Goal: Task Accomplishment & Management: Use online tool/utility

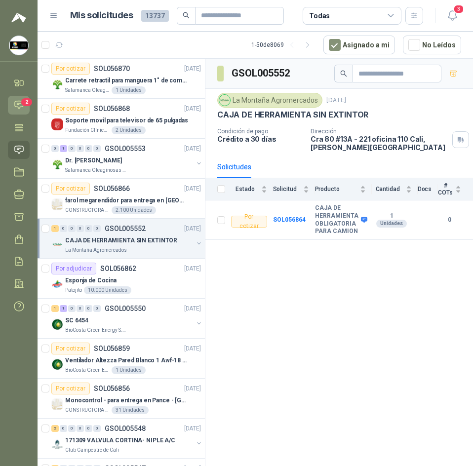
click at [19, 101] on icon at bounding box center [19, 105] width 8 height 8
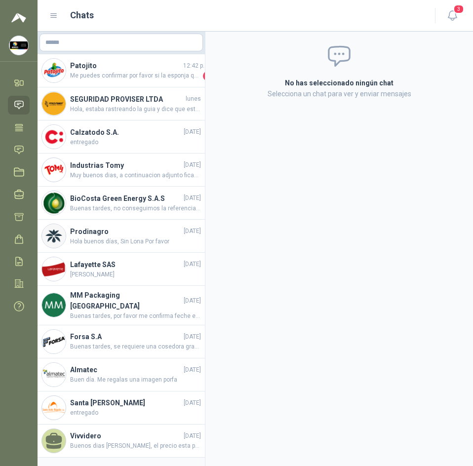
click at [231, 89] on p "Selecciona un chat para ver y enviar mensajes" at bounding box center [339, 93] width 244 height 11
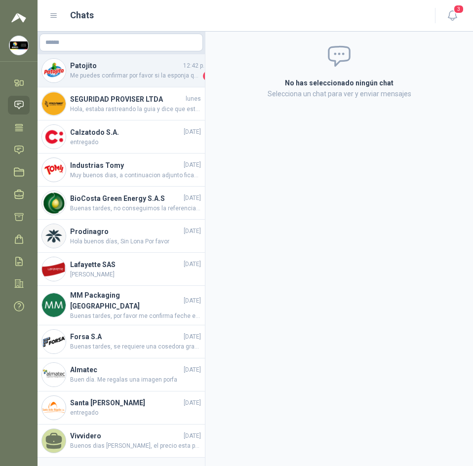
click at [179, 72] on span "Me puedes confirmar por favor si la esponja que están ofertando corresponde a l…" at bounding box center [135, 76] width 131 height 10
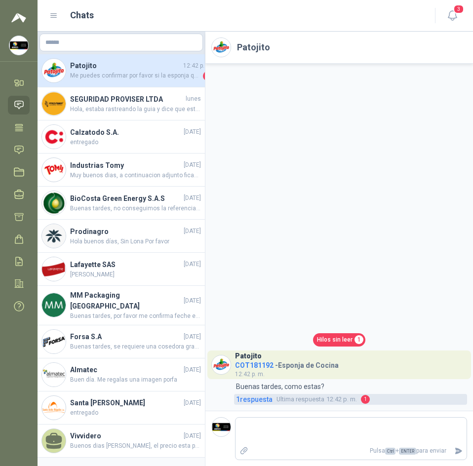
click at [265, 402] on span "1 respuesta" at bounding box center [254, 399] width 37 height 11
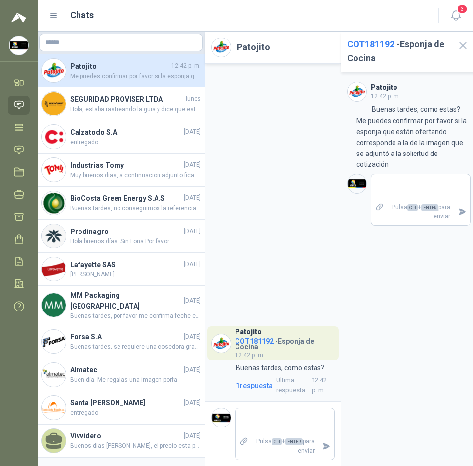
click at [306, 196] on div "Patojito COT181192 - Esponja de Cocina 12:42 p. m. 12:42 Buenas tardes, como es…" at bounding box center [272, 233] width 135 height 338
click at [465, 46] on icon "button" at bounding box center [462, 45] width 12 height 12
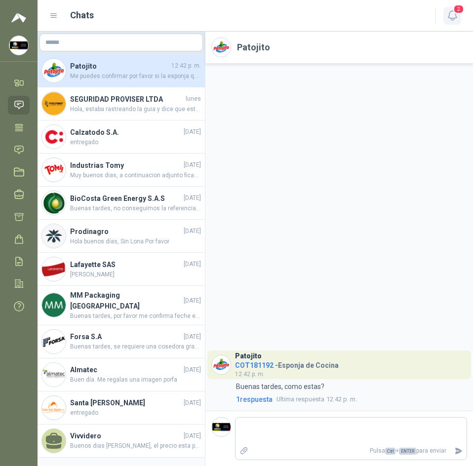
click at [454, 14] on icon "button" at bounding box center [452, 15] width 12 height 12
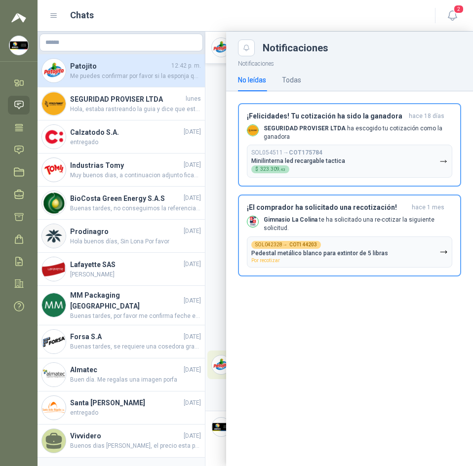
click at [207, 124] on div at bounding box center [255, 249] width 435 height 434
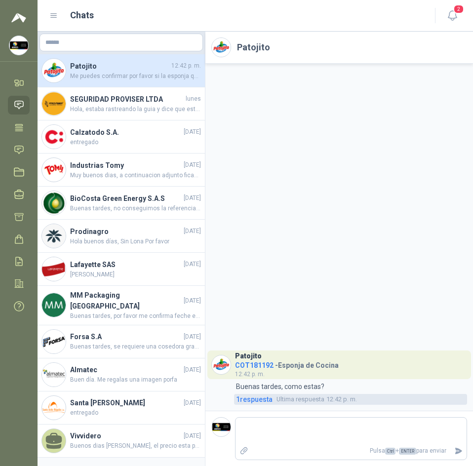
click at [266, 398] on span "1 respuesta" at bounding box center [254, 399] width 37 height 11
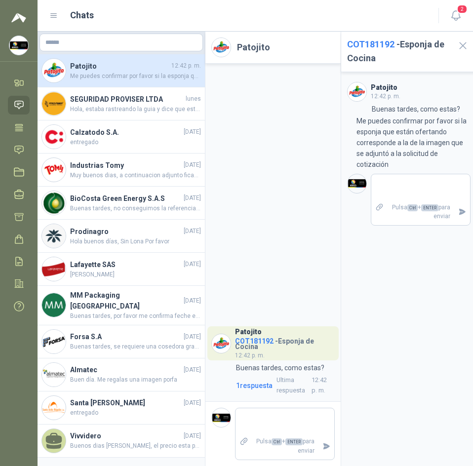
click at [17, 106] on icon at bounding box center [19, 105] width 10 height 10
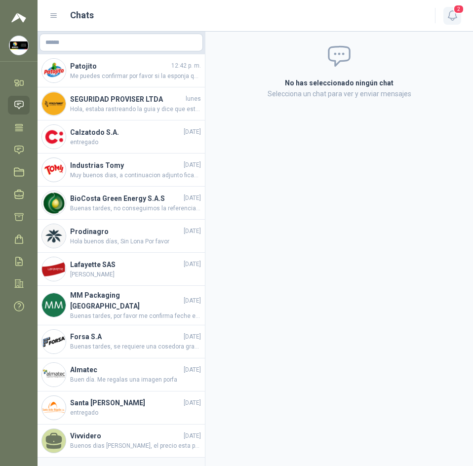
click at [445, 20] on button "2" at bounding box center [452, 16] width 18 height 18
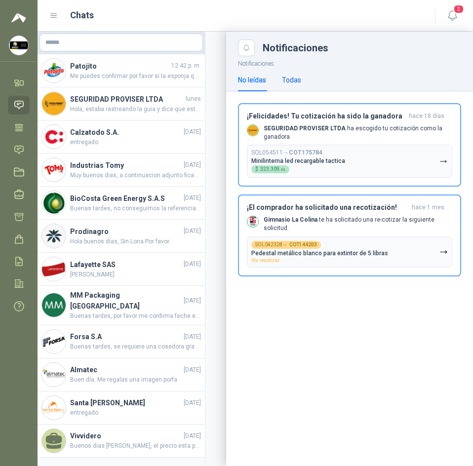
click at [294, 79] on div "Todas" at bounding box center [291, 80] width 19 height 11
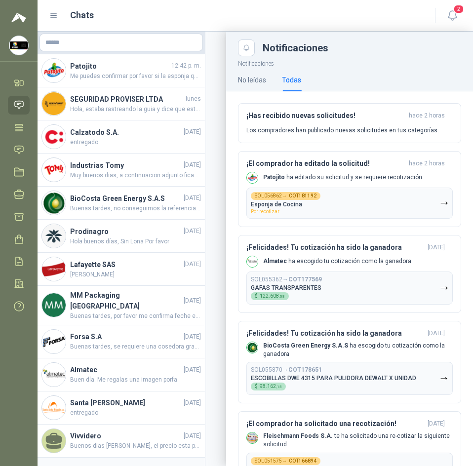
click at [227, 85] on div "No leídas Todas" at bounding box center [349, 80] width 247 height 23
click at [213, 87] on div at bounding box center [255, 249] width 435 height 434
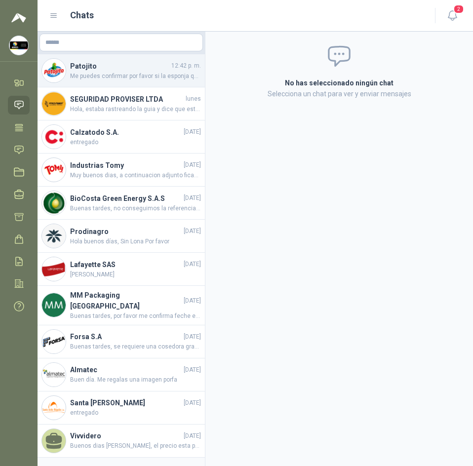
click at [152, 77] on span "Me puedes confirmar por favor si la esponja que están ofertando corresponde a l…" at bounding box center [135, 76] width 131 height 9
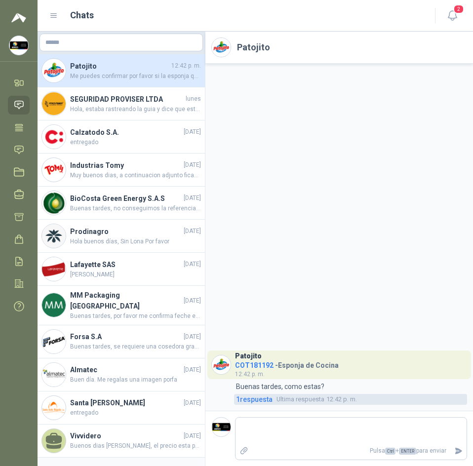
click at [283, 399] on span "Ultima respuesta" at bounding box center [300, 399] width 48 height 10
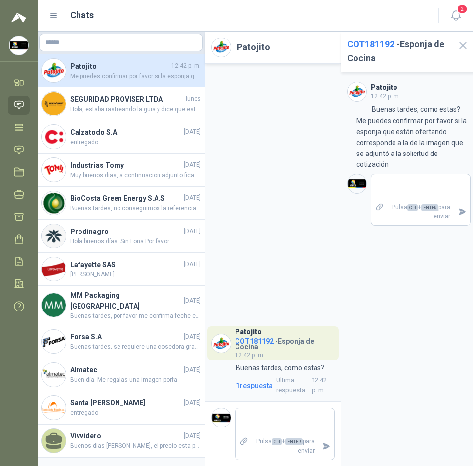
click at [253, 342] on h4 "COT181192 - Esponja de Cocina" at bounding box center [285, 342] width 100 height 15
click at [19, 76] on link "Inicio" at bounding box center [19, 83] width 22 height 18
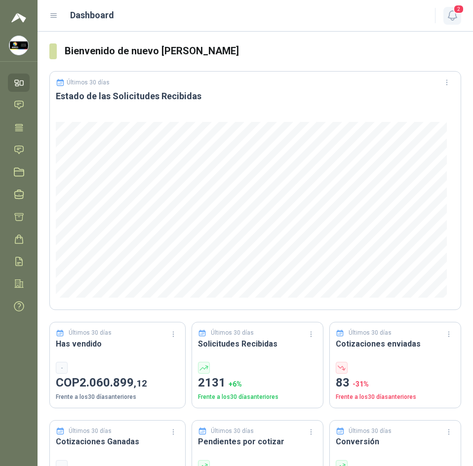
click at [460, 16] on button "2" at bounding box center [452, 16] width 18 height 18
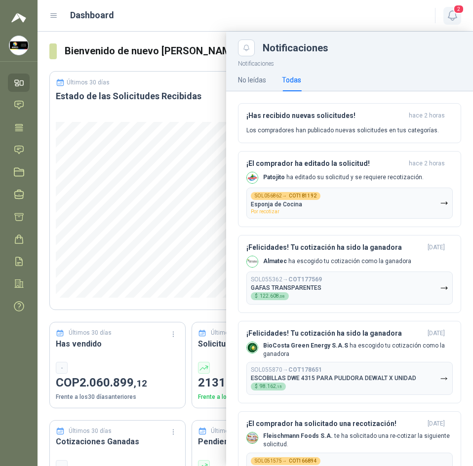
click at [446, 20] on button "2" at bounding box center [452, 16] width 18 height 18
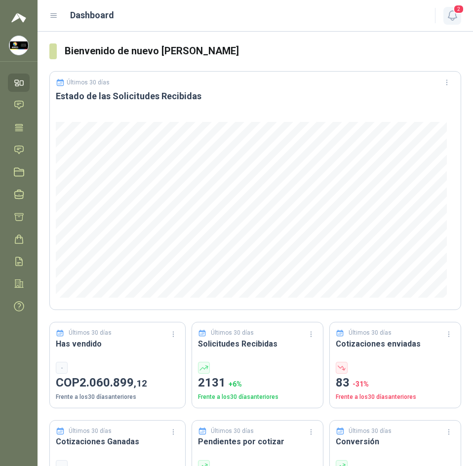
click at [446, 20] on icon "button" at bounding box center [452, 15] width 12 height 12
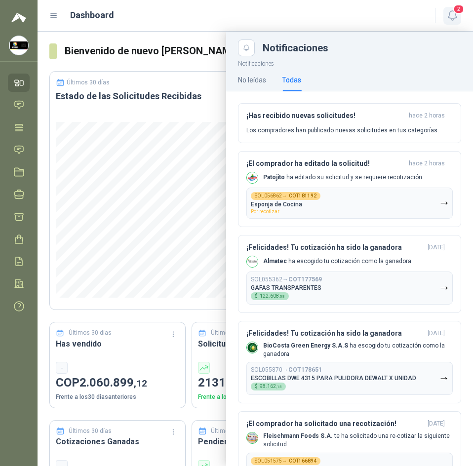
click at [446, 20] on icon "button" at bounding box center [452, 15] width 12 height 12
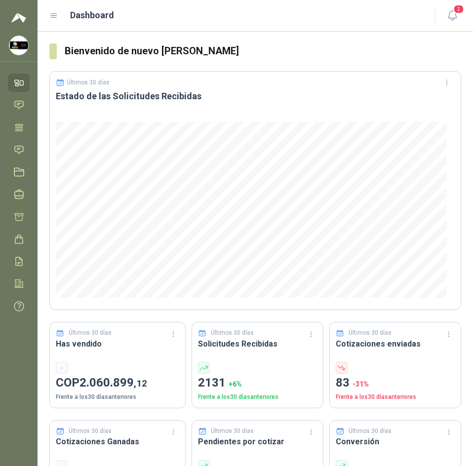
click at [5, 105] on ul "Inicio Chat Tareas Solicitudes Licitaciones Negociaciones Cotizar Órdenes de Co…" at bounding box center [19, 197] width 38 height 246
click at [12, 104] on link "Chat" at bounding box center [19, 105] width 22 height 18
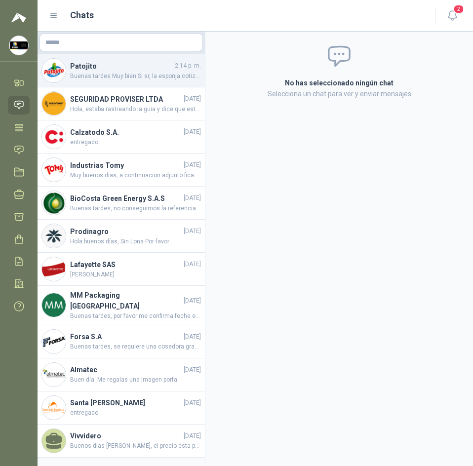
click at [146, 79] on span "Buenas tardes Muy bien Si sr, la esponja cotizada corresponde a la solicitada" at bounding box center [135, 76] width 131 height 9
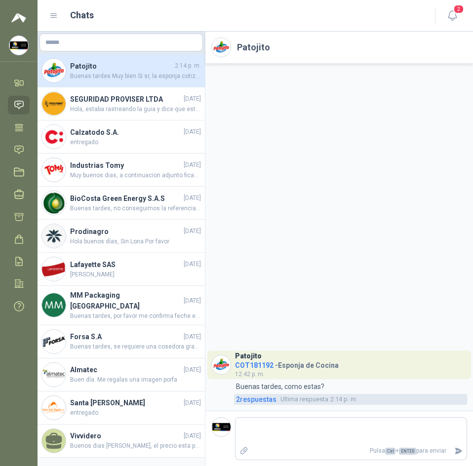
click at [283, 405] on link "2 respuesta s Ultima respuesta 2:14 p. m." at bounding box center [350, 399] width 233 height 11
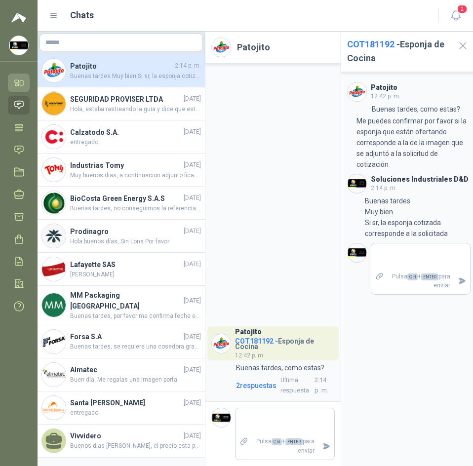
click at [20, 88] on icon at bounding box center [19, 82] width 10 height 10
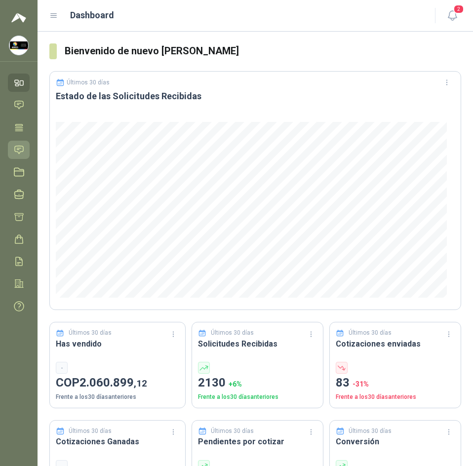
click at [21, 145] on icon at bounding box center [19, 150] width 10 height 10
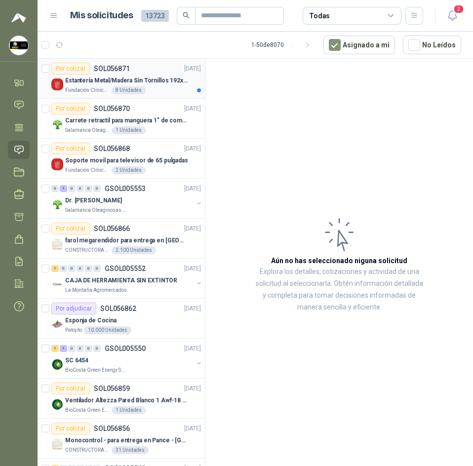
click at [167, 76] on p "Estantería Metal/Madera Sin Tornillos 192x100x50 cm 5 Niveles Gris" at bounding box center [126, 80] width 123 height 9
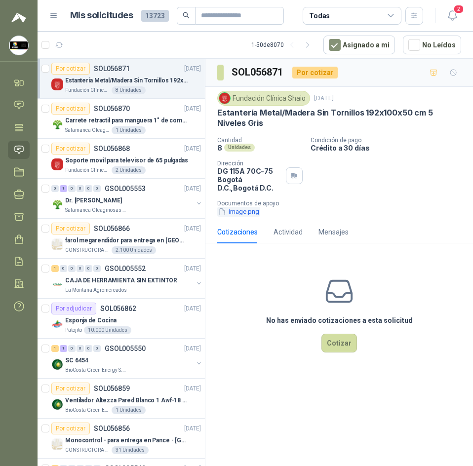
click at [247, 212] on button "image.png" at bounding box center [238, 212] width 43 height 10
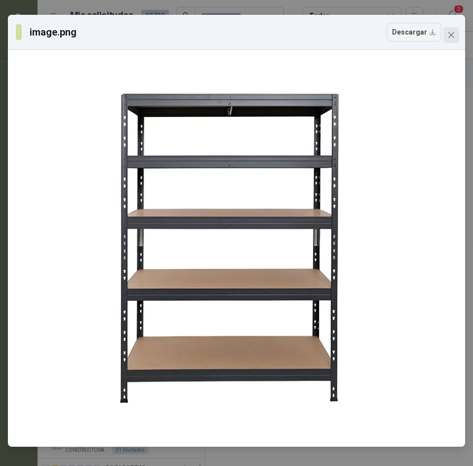
click at [453, 36] on icon "close" at bounding box center [451, 35] width 8 height 8
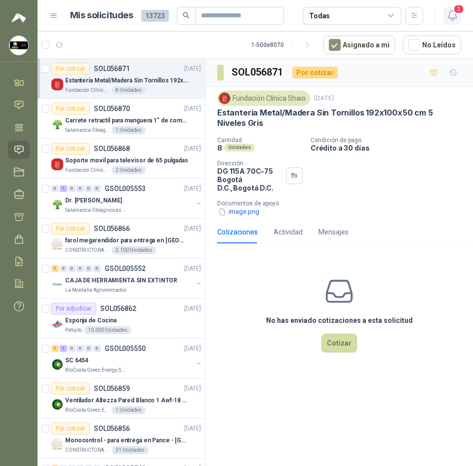
click at [455, 10] on span "2" at bounding box center [458, 8] width 11 height 9
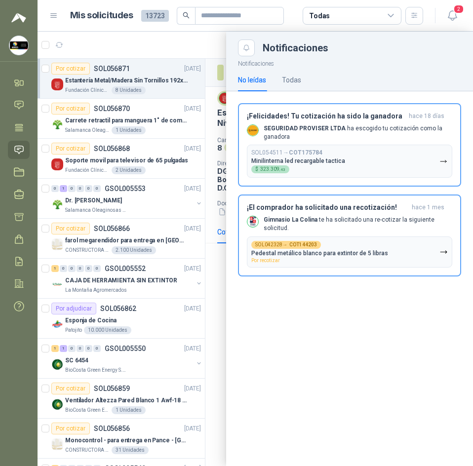
click at [160, 39] on div at bounding box center [255, 249] width 435 height 434
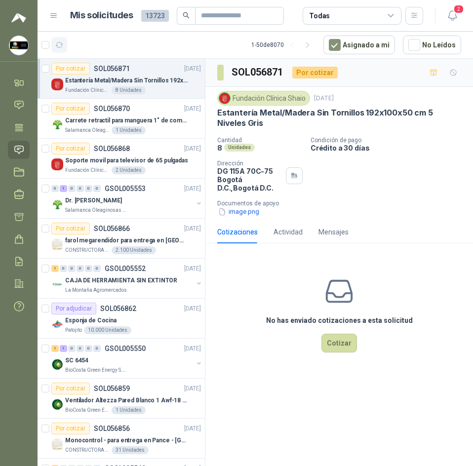
click at [56, 47] on icon "button" at bounding box center [59, 45] width 8 height 8
click at [454, 16] on icon "button" at bounding box center [452, 15] width 12 height 12
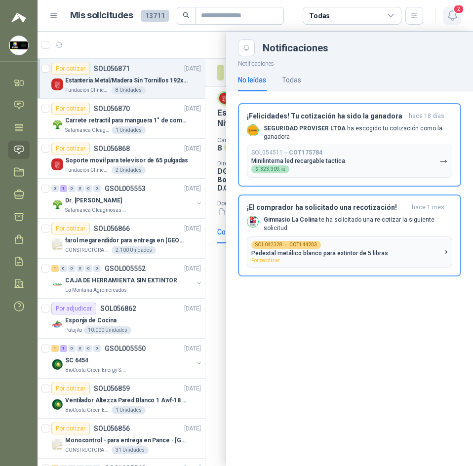
click at [452, 14] on icon "button" at bounding box center [452, 15] width 12 height 12
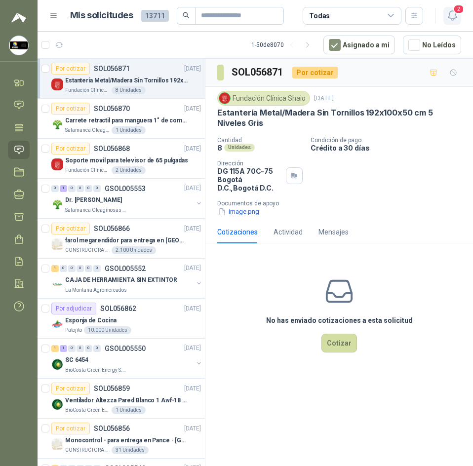
click at [450, 19] on icon "button" at bounding box center [452, 15] width 12 height 12
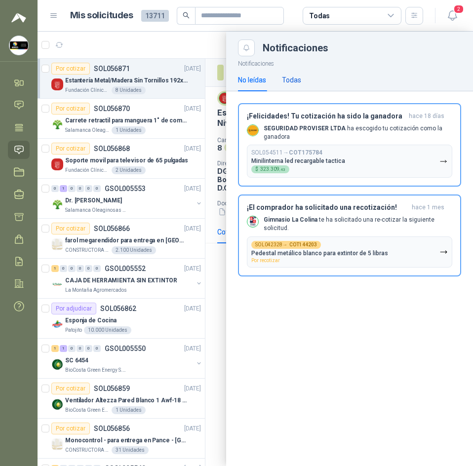
click at [288, 82] on div "Todas" at bounding box center [291, 80] width 19 height 11
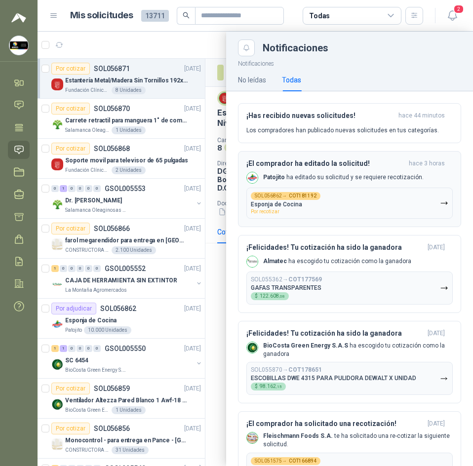
click at [283, 211] on div "SOL056862 → COT181192 Esponja de Cocina Por recotizar" at bounding box center [286, 203] width 70 height 22
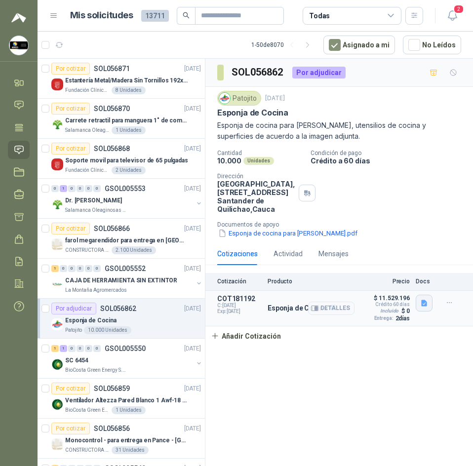
click at [416, 311] on button "button" at bounding box center [424, 303] width 17 height 17
click at [345, 315] on button "Detalles" at bounding box center [331, 308] width 46 height 13
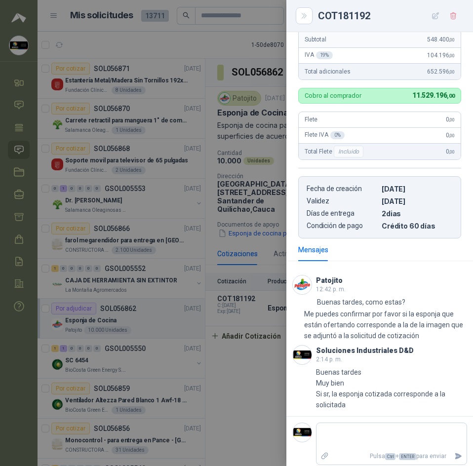
scroll to position [254, 0]
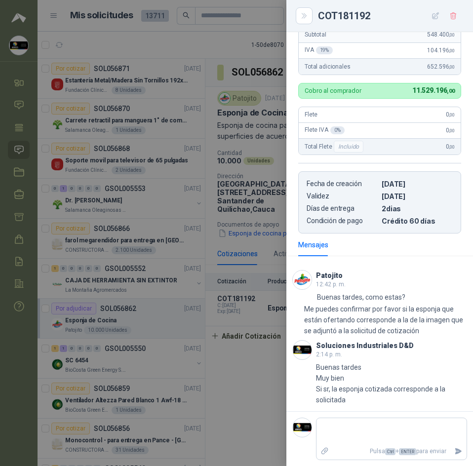
click at [213, 222] on div at bounding box center [236, 233] width 473 height 466
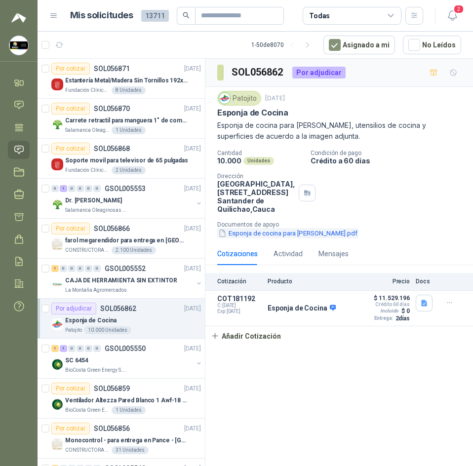
click at [255, 238] on button "Esponja de cocina para [PERSON_NAME].pdf" at bounding box center [287, 233] width 141 height 10
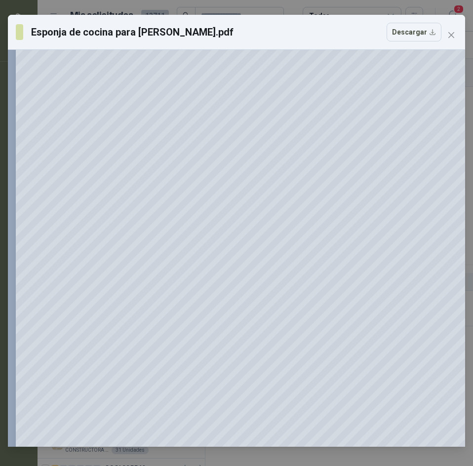
scroll to position [0, 0]
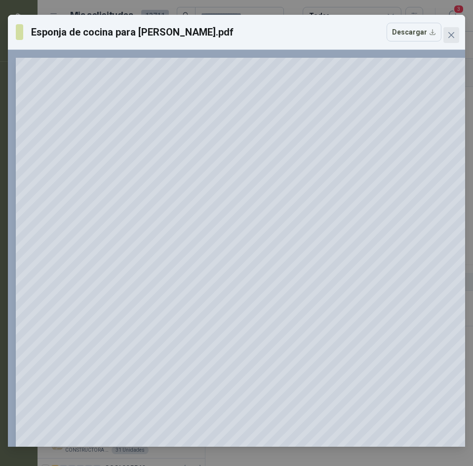
click at [454, 32] on icon "close" at bounding box center [451, 35] width 8 height 8
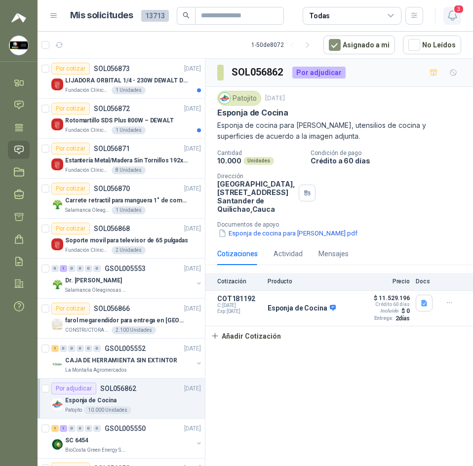
click at [458, 20] on button "3" at bounding box center [452, 16] width 18 height 18
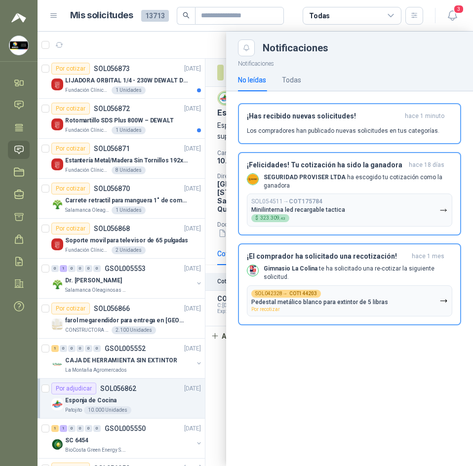
click at [102, 44] on div at bounding box center [255, 249] width 435 height 434
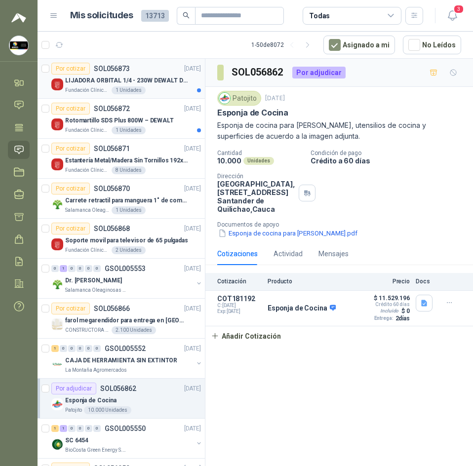
click at [169, 92] on div "Fundación Clínica Shaio 1 Unidades" at bounding box center [133, 90] width 136 height 8
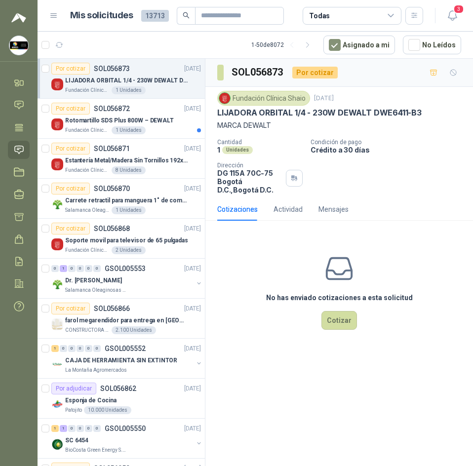
click at [258, 118] on div "Fundación Clínica Shaio [DATE] LIJADORA ORBITAL 1/4 - 230W DEWALT DWE6411-B3 MA…" at bounding box center [339, 111] width 244 height 40
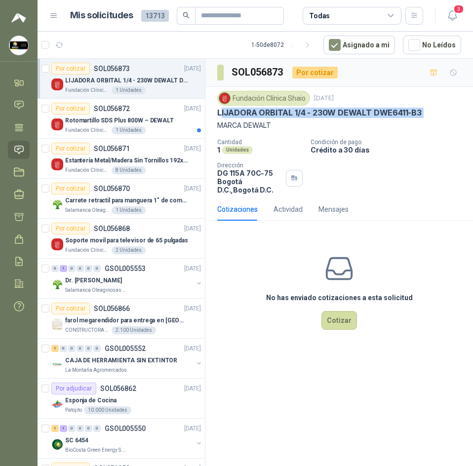
click at [258, 118] on div "Fundación Clínica Shaio [DATE] LIJADORA ORBITAL 1/4 - 230W DEWALT DWE6411-B3 MA…" at bounding box center [339, 111] width 244 height 40
copy p "LIJADORA ORBITAL 1/4 - 230W DEWALT DWE6411-B3"
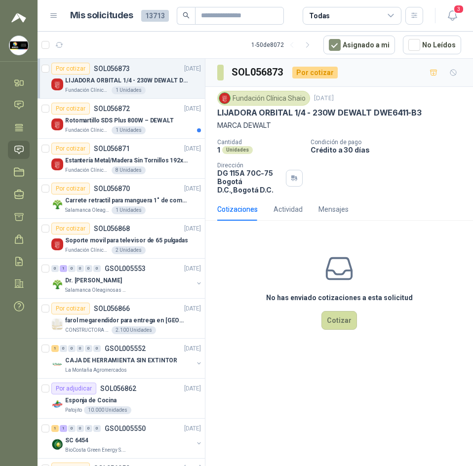
click at [254, 70] on h3 "SOL056873" at bounding box center [257, 72] width 53 height 15
copy h3 "SOL056873"
click at [441, 10] on div "3" at bounding box center [442, 15] width 38 height 15
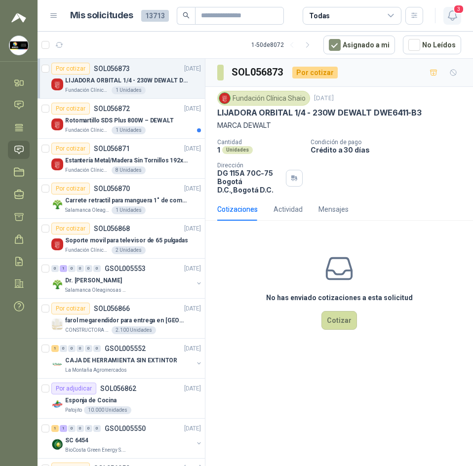
click at [445, 10] on button "3" at bounding box center [452, 16] width 18 height 18
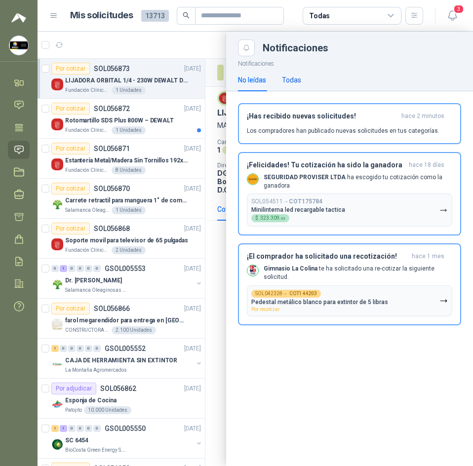
click at [298, 77] on div "Todas" at bounding box center [291, 80] width 19 height 11
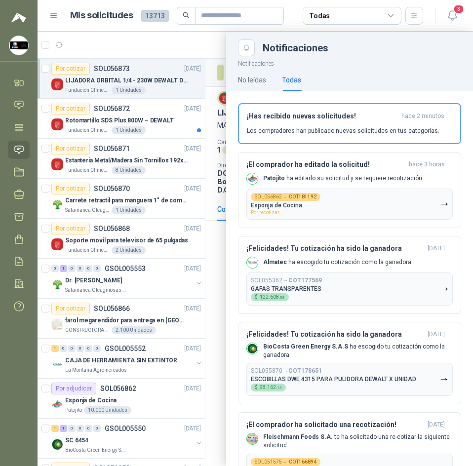
click at [120, 19] on h1 "Mis solicitudes" at bounding box center [101, 15] width 63 height 14
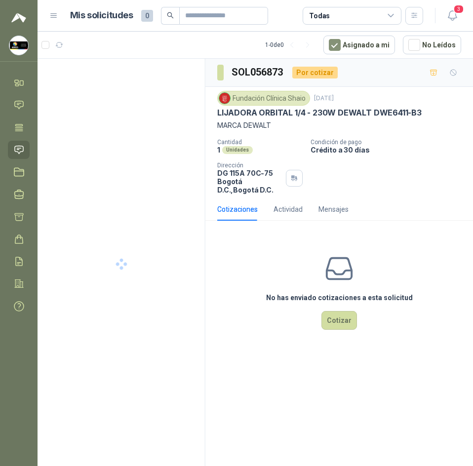
click at [393, 111] on p "LIJADORA ORBITAL 1/4 - 230W DEWALT DWE6411-B3" at bounding box center [319, 113] width 204 height 10
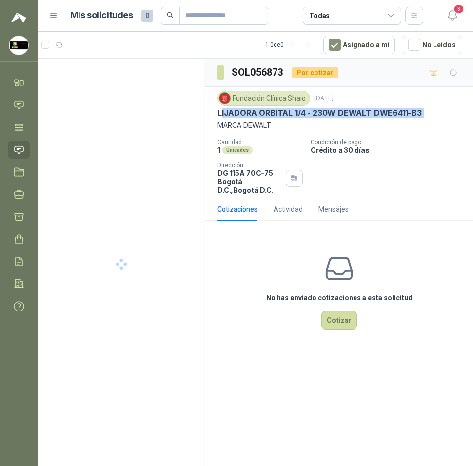
click at [393, 111] on p "LIJADORA ORBITAL 1/4 - 230W DEWALT DWE6411-B3" at bounding box center [319, 113] width 204 height 10
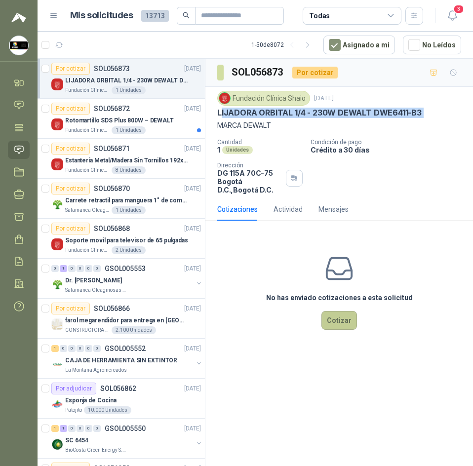
click at [335, 320] on button "Cotizar" at bounding box center [339, 320] width 36 height 19
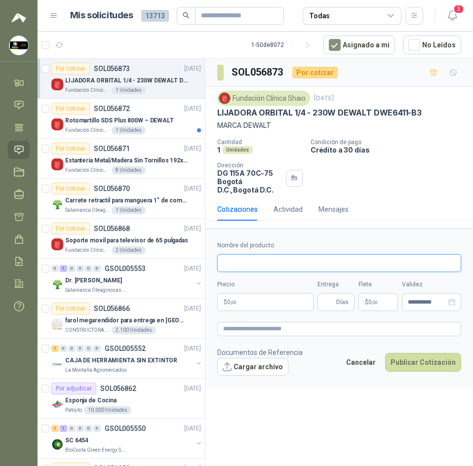
click at [238, 256] on input "Nombre del producto" at bounding box center [339, 263] width 244 height 18
paste input "**********"
type input "**********"
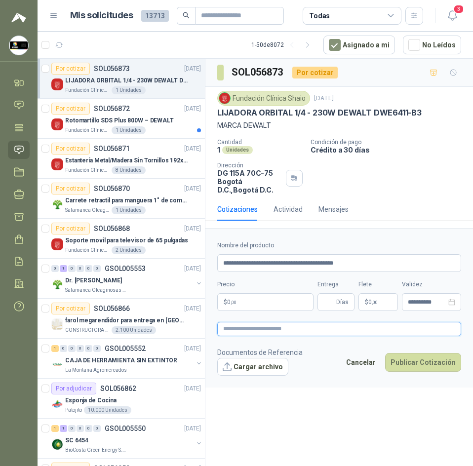
click at [260, 327] on textarea at bounding box center [339, 329] width 244 height 14
paste textarea "**********"
type textarea "**********"
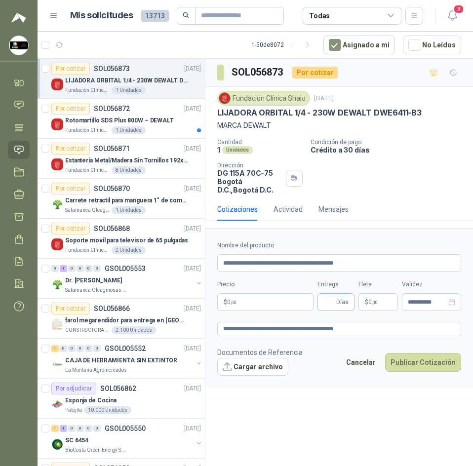
click at [338, 303] on span "Días" at bounding box center [342, 302] width 12 height 17
type input "*"
click at [370, 303] on span "0 ,00" at bounding box center [372, 302] width 9 height 6
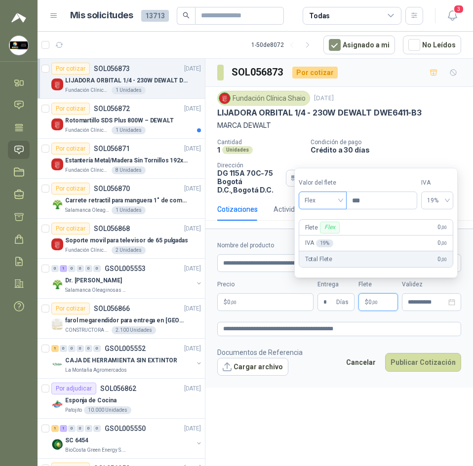
click at [329, 204] on span "Flex" at bounding box center [322, 200] width 36 height 15
click at [322, 239] on div "Incluido" at bounding box center [323, 236] width 34 height 11
click at [285, 304] on body "Sandra Delgado Soluciones Industriales D&D Inicio Chat Tareas Solicitudes Licit…" at bounding box center [236, 233] width 473 height 466
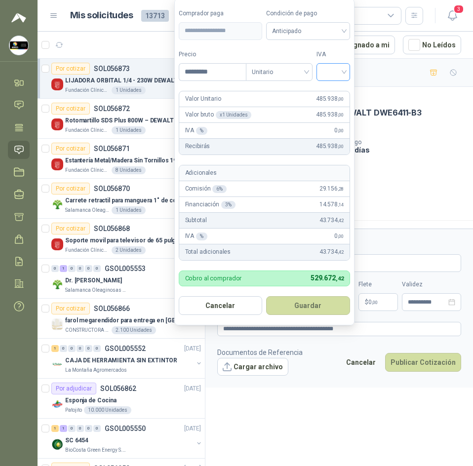
type input "*********"
click at [339, 76] on input "search" at bounding box center [333, 71] width 22 height 15
drag, startPoint x: 339, startPoint y: 89, endPoint x: 339, endPoint y: 117, distance: 28.1
click at [339, 90] on div "19%" at bounding box center [335, 92] width 18 height 11
click at [309, 303] on button "Guardar" at bounding box center [309, 305] width 85 height 19
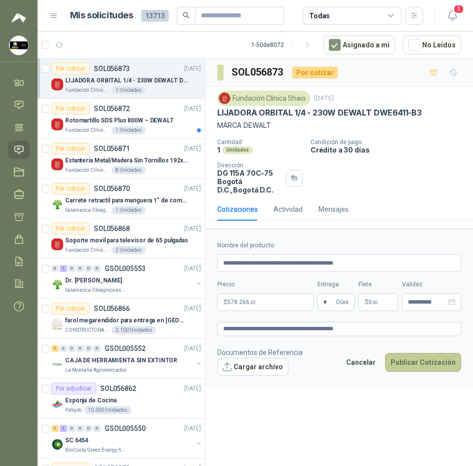
click at [424, 367] on button "Publicar Cotización" at bounding box center [423, 362] width 76 height 19
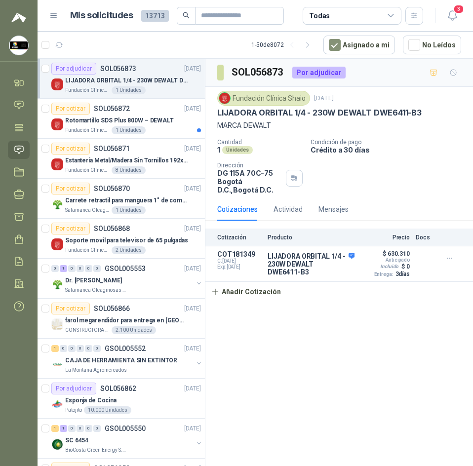
click at [461, 20] on header "Mis solicitudes 13713 Todas 3" at bounding box center [255, 16] width 435 height 32
click at [455, 18] on icon "button" at bounding box center [452, 15] width 8 height 9
click at [454, 10] on span "3" at bounding box center [458, 8] width 11 height 9
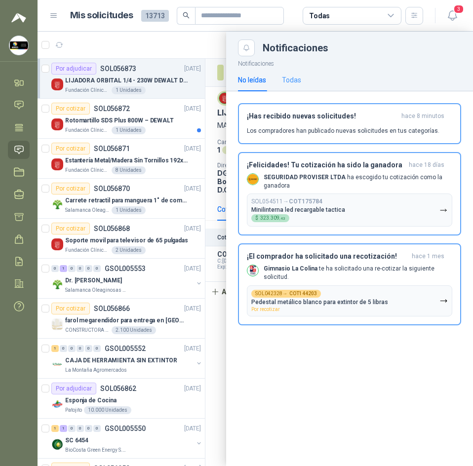
click at [295, 72] on div "Todas" at bounding box center [291, 80] width 19 height 23
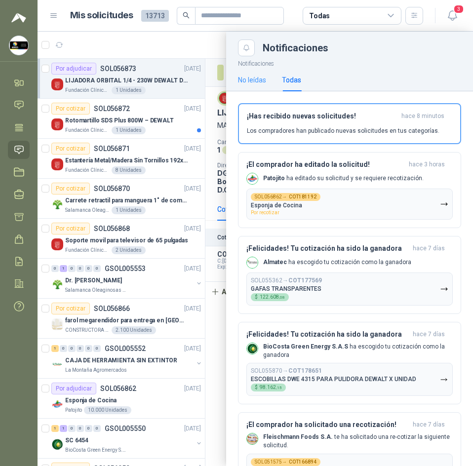
click at [262, 74] on div "No leídas" at bounding box center [252, 80] width 28 height 23
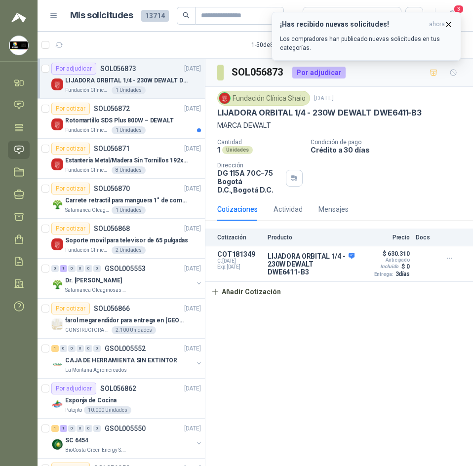
click at [447, 24] on icon "button" at bounding box center [448, 24] width 8 height 8
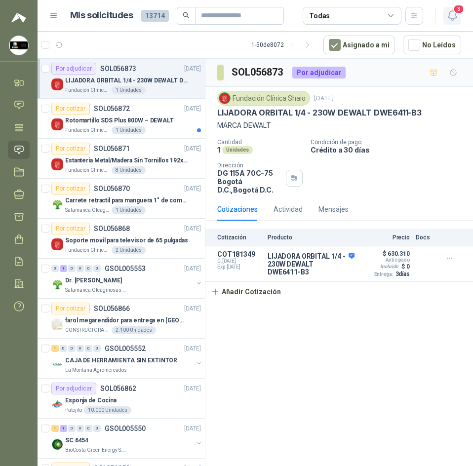
click at [448, 13] on icon "button" at bounding box center [452, 15] width 12 height 12
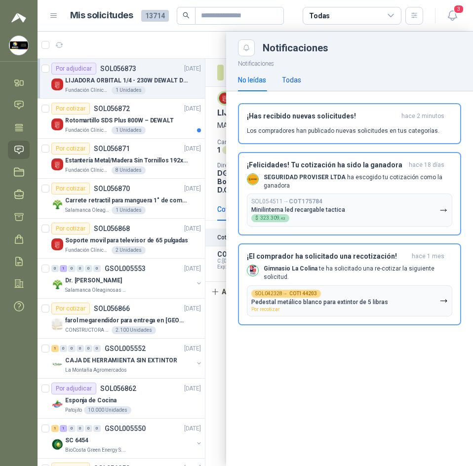
click at [295, 79] on div "Todas" at bounding box center [291, 80] width 19 height 11
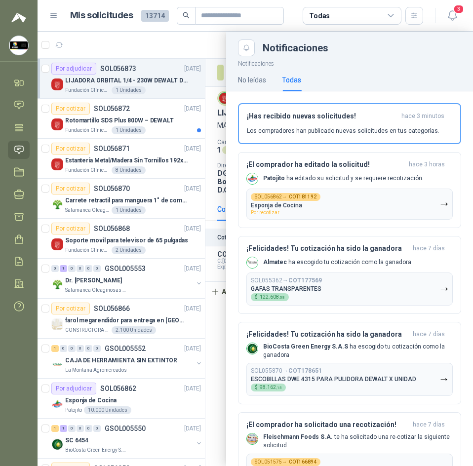
click at [167, 37] on div at bounding box center [255, 249] width 435 height 434
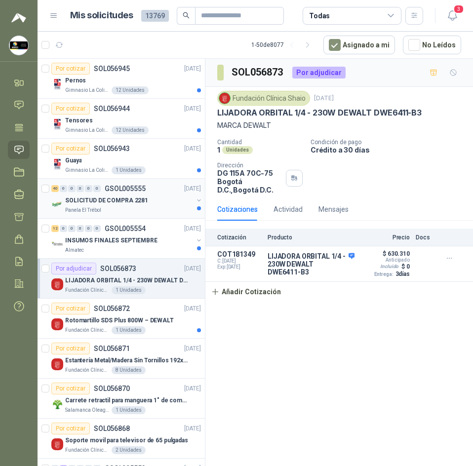
click at [104, 199] on p "SOLICITUD DE COMPRA 2281" at bounding box center [106, 200] width 83 height 9
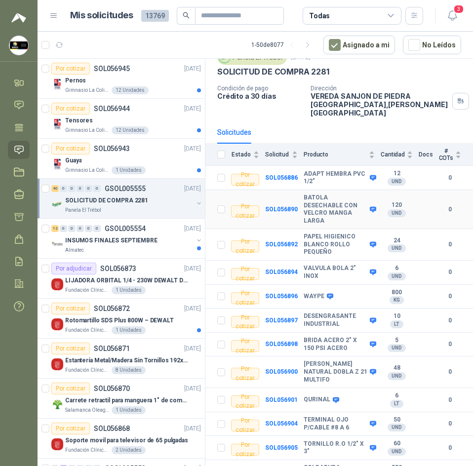
scroll to position [99, 0]
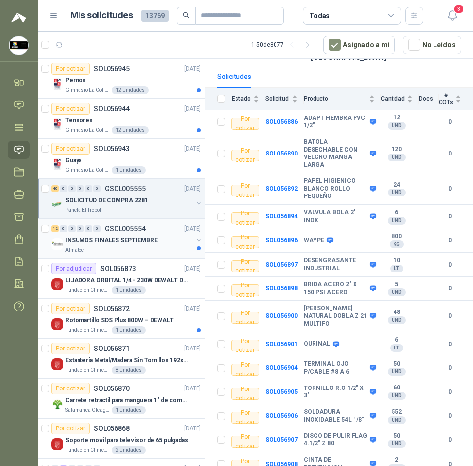
click at [124, 236] on p "INSUMOS FINALES SEPTIEMBRE" at bounding box center [111, 240] width 92 height 9
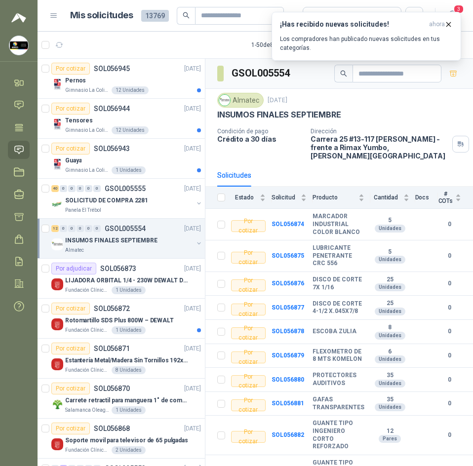
click at [72, 38] on article "1 - 50 de 8077 Asignado a mi No Leídos" at bounding box center [255, 45] width 435 height 27
click at [449, 22] on icon "button" at bounding box center [448, 24] width 8 height 8
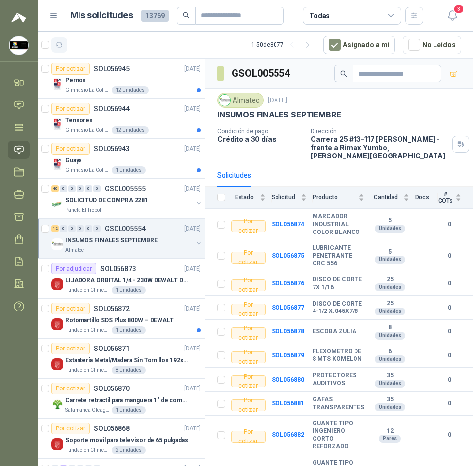
click at [62, 46] on icon "button" at bounding box center [59, 44] width 7 height 5
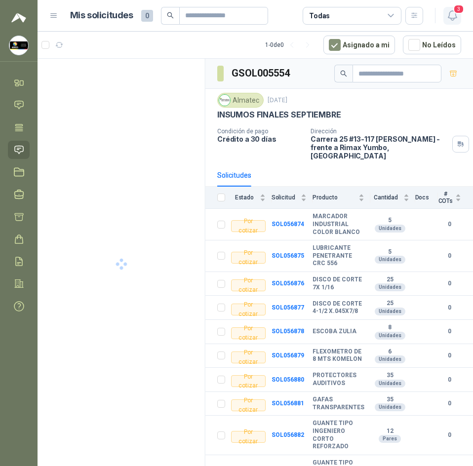
click at [453, 16] on icon "button" at bounding box center [452, 15] width 12 height 12
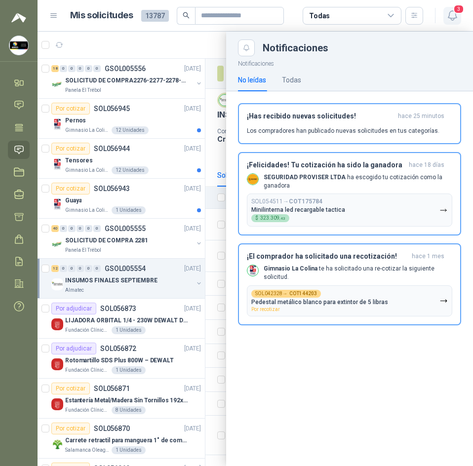
click at [453, 16] on icon "button" at bounding box center [452, 15] width 12 height 12
